Goal: Find contact information

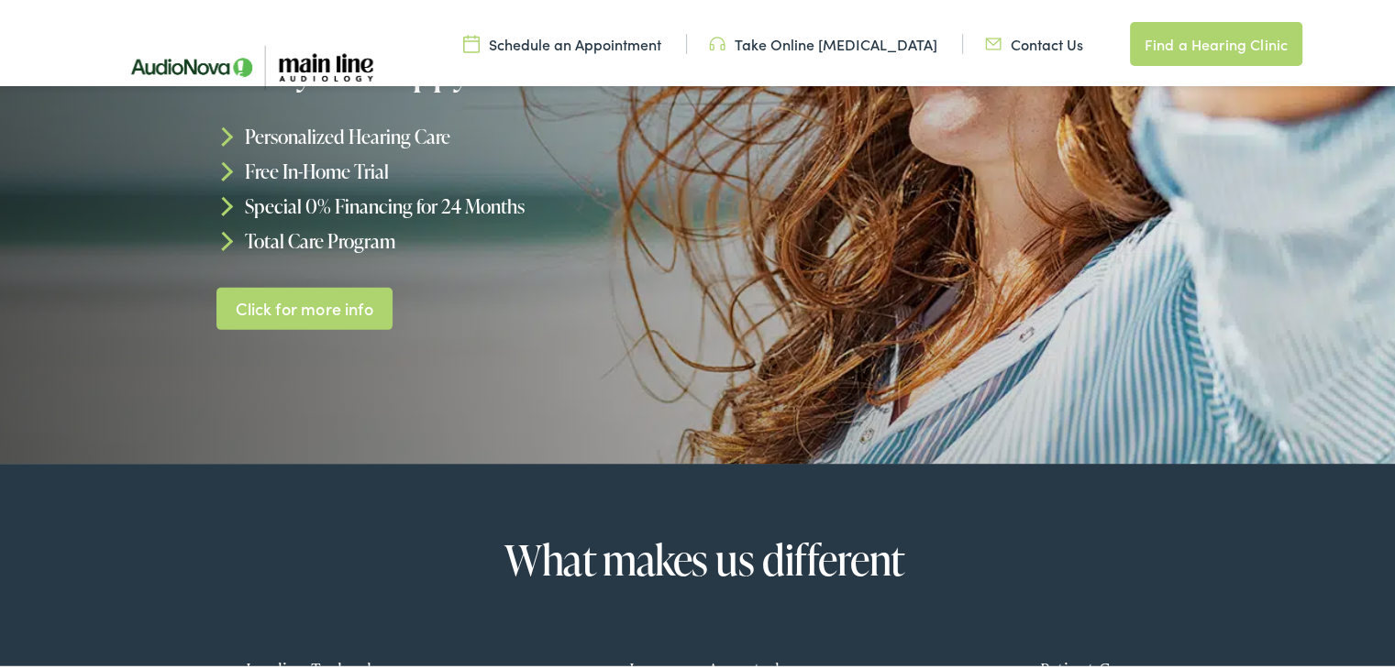
scroll to position [367, 0]
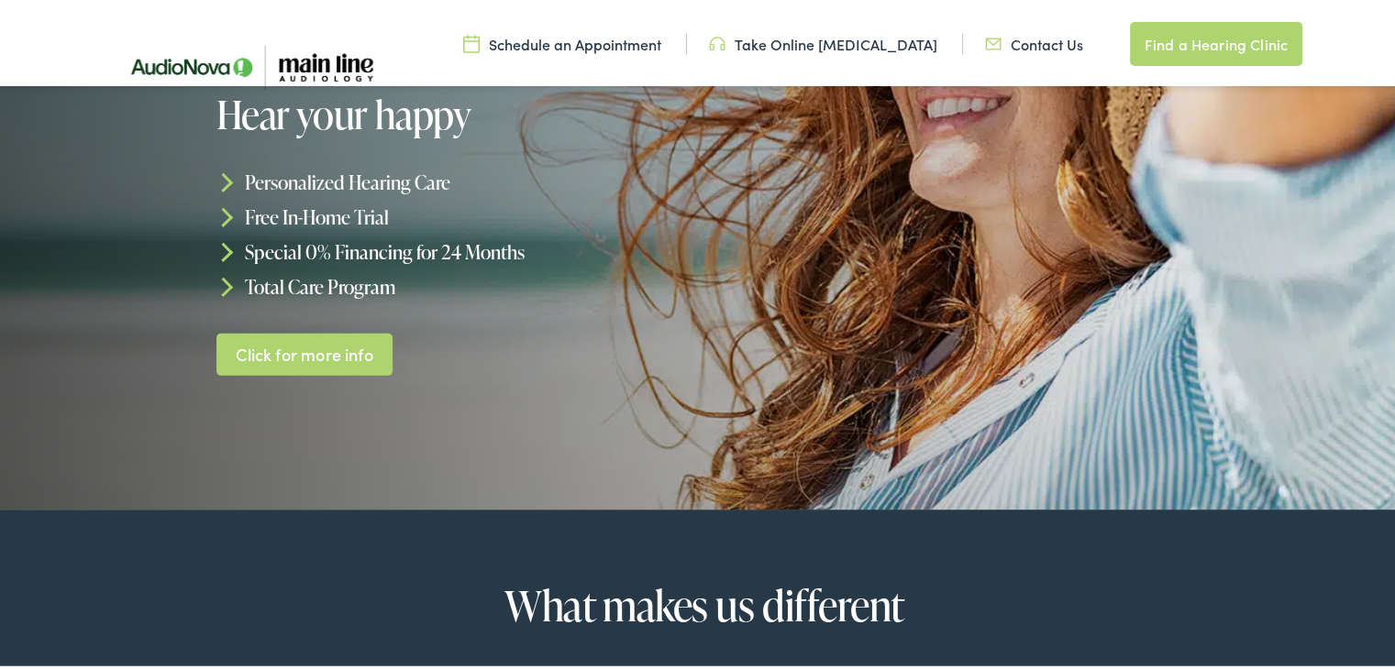
click at [1036, 40] on link "Contact Us" at bounding box center [1034, 40] width 98 height 20
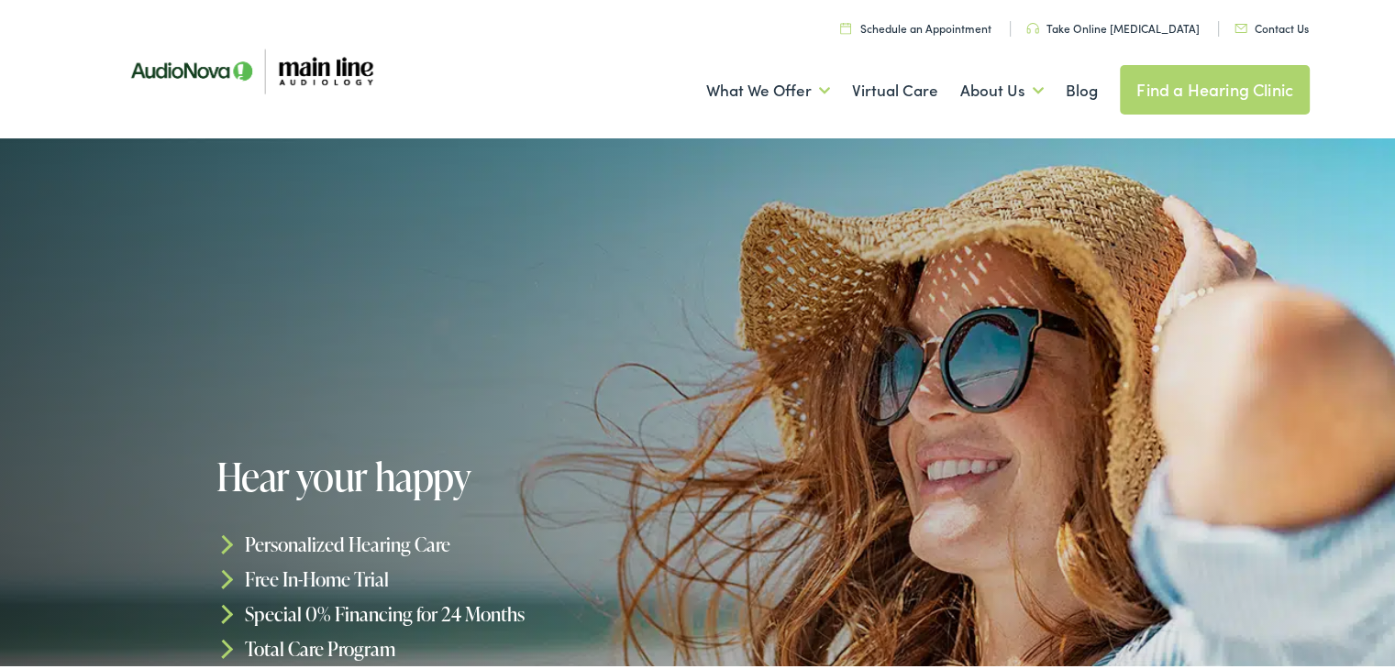
scroll to position [0, 0]
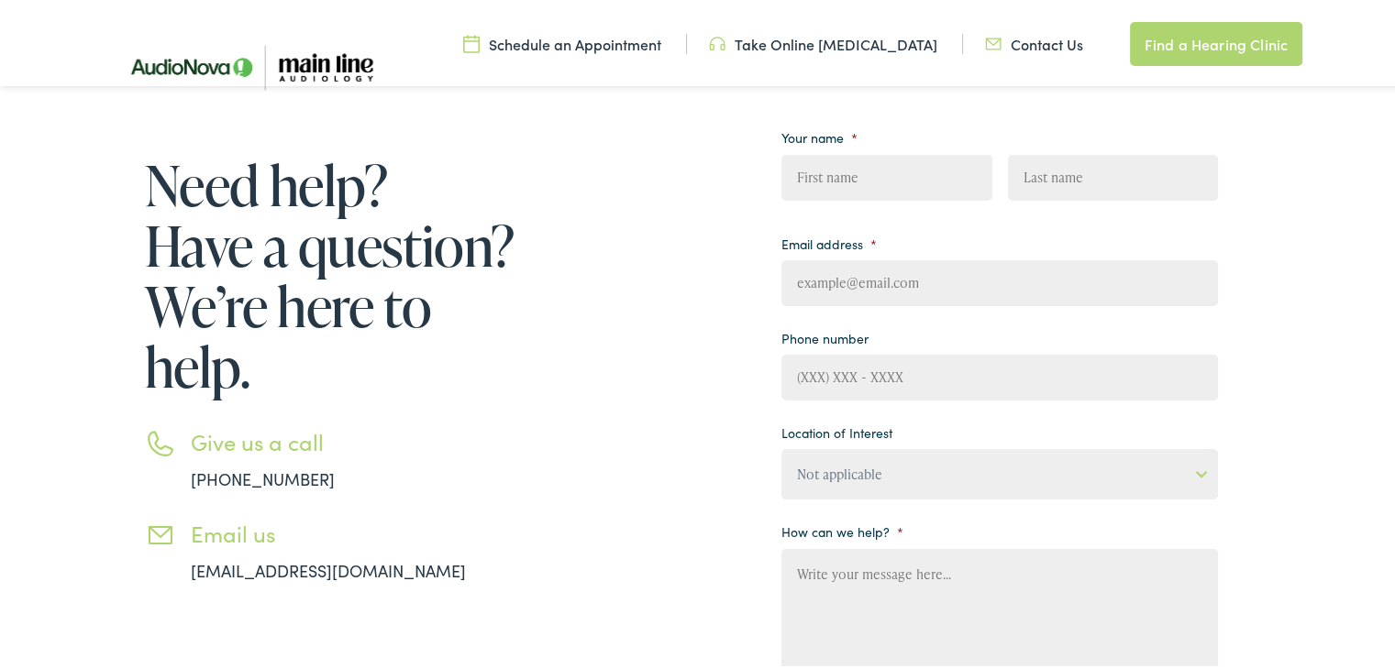
scroll to position [367, 0]
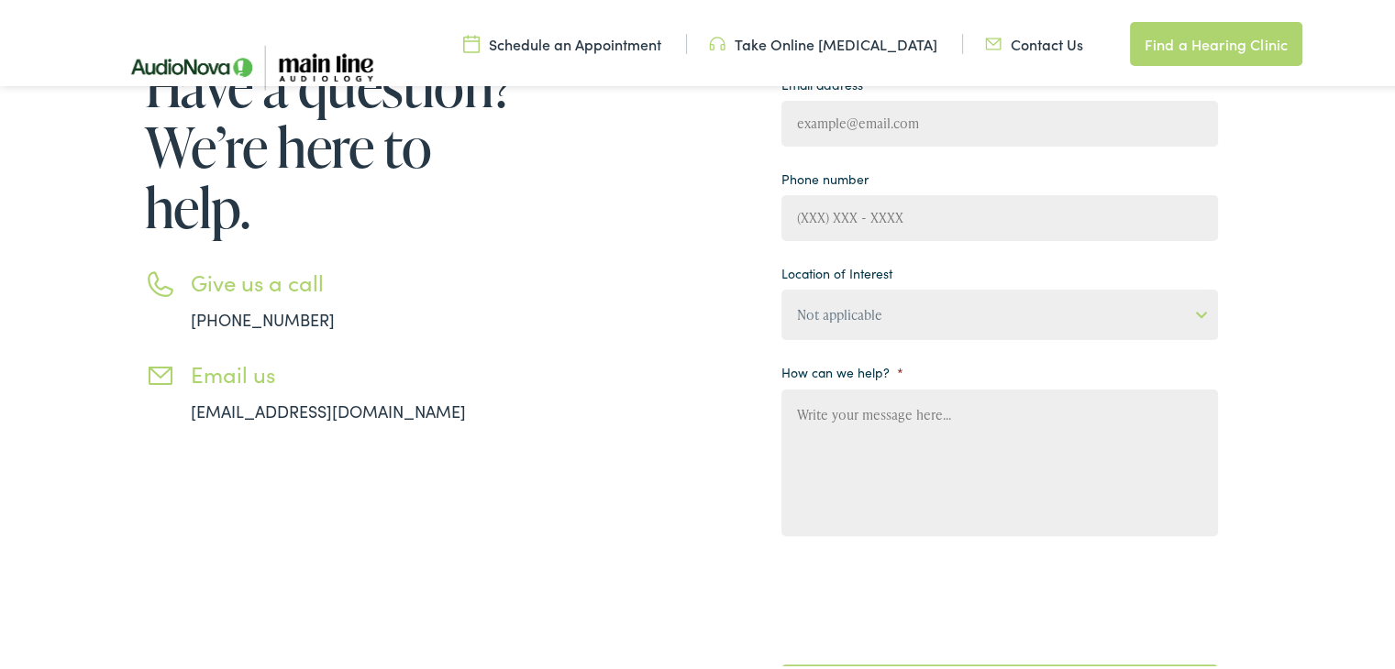
click at [612, 173] on div "Need help? Have a question? We’re here to help. Give us a call [PHONE_NUMBER] E…" at bounding box center [658, 342] width 1119 height 793
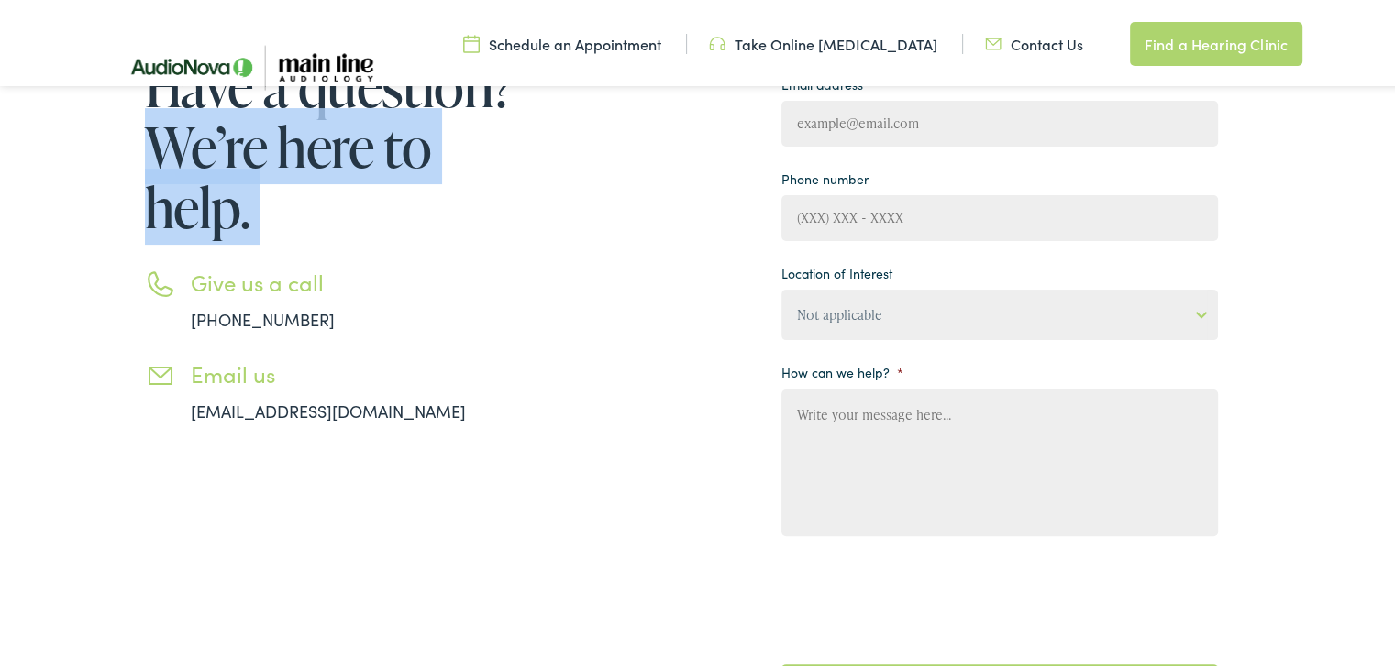
click at [612, 173] on div "Need help? Have a question? We’re here to help. Give us a call [PHONE_NUMBER] E…" at bounding box center [658, 342] width 1119 height 793
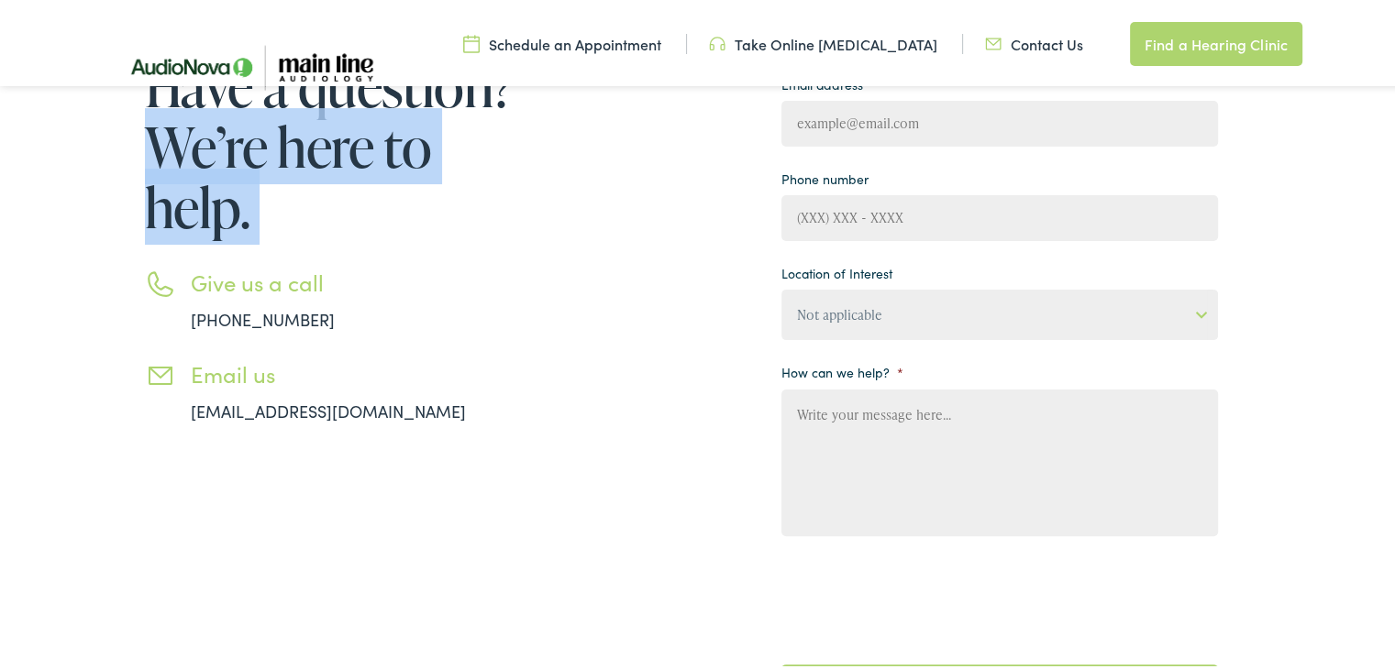
click at [612, 173] on div "Need help? Have a question? We’re here to help. Give us a call [PHONE_NUMBER] E…" at bounding box center [658, 342] width 1119 height 793
click at [612, 173] on div "Need help? Have a question? We’re here to help. Give us a call 888-480-2052 Ema…" at bounding box center [658, 342] width 1119 height 793
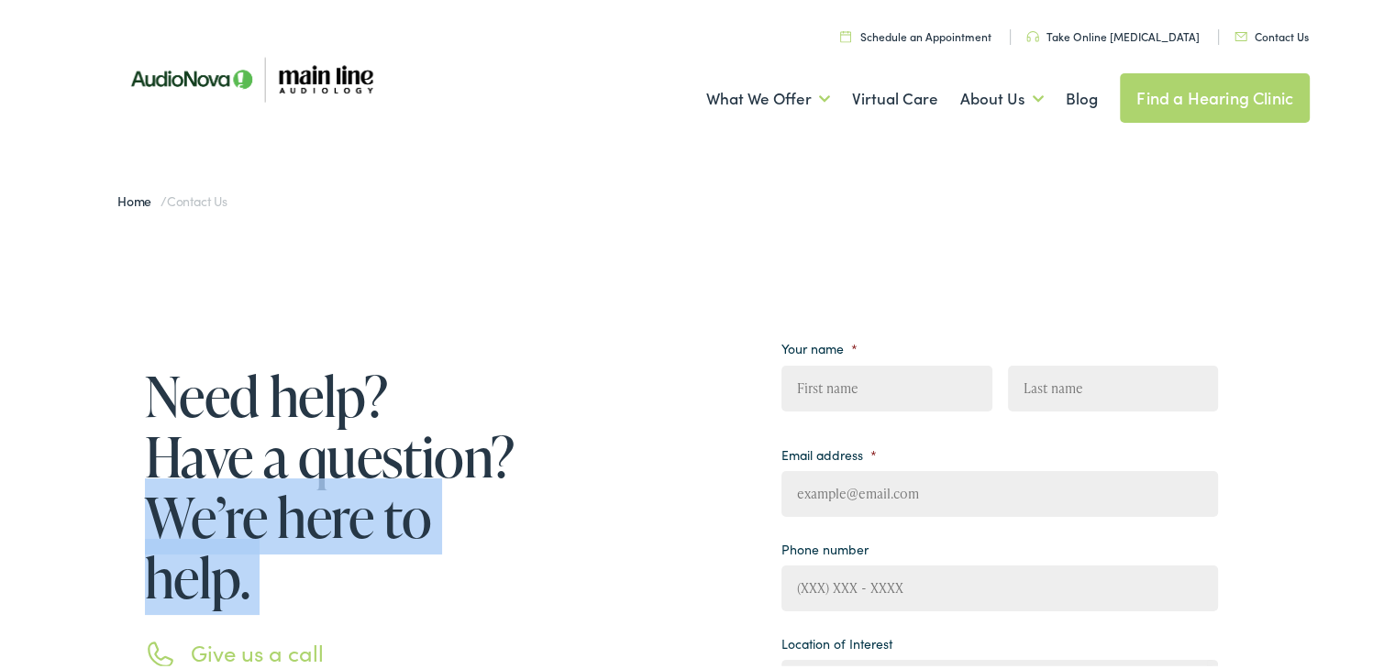
scroll to position [0, 0]
